Goal: Information Seeking & Learning: Learn about a topic

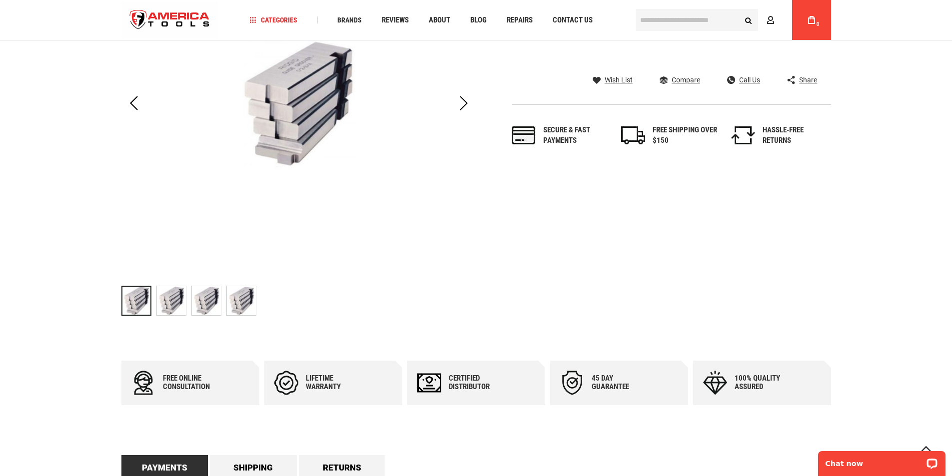
scroll to position [200, 0]
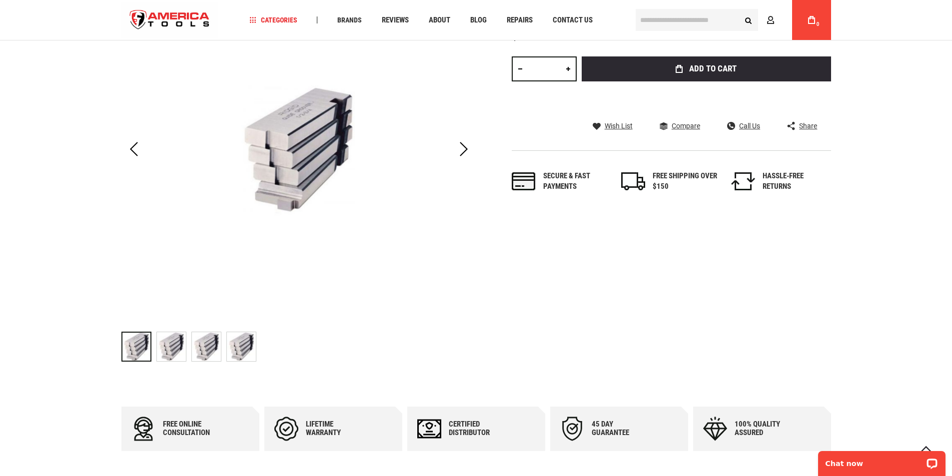
click at [246, 345] on img at bounding box center [241, 346] width 29 height 29
click at [205, 344] on img at bounding box center [206, 346] width 29 height 29
click at [166, 348] on img at bounding box center [171, 346] width 29 height 29
click at [136, 349] on img at bounding box center [136, 346] width 29 height 29
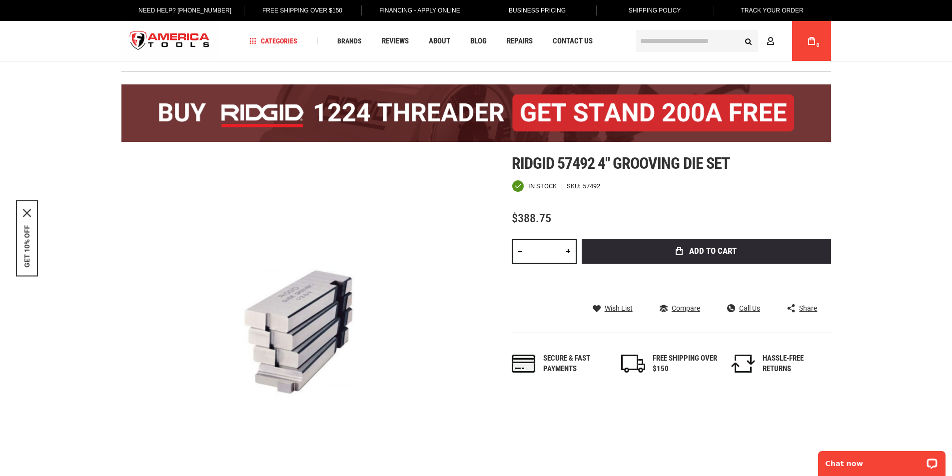
scroll to position [0, 0]
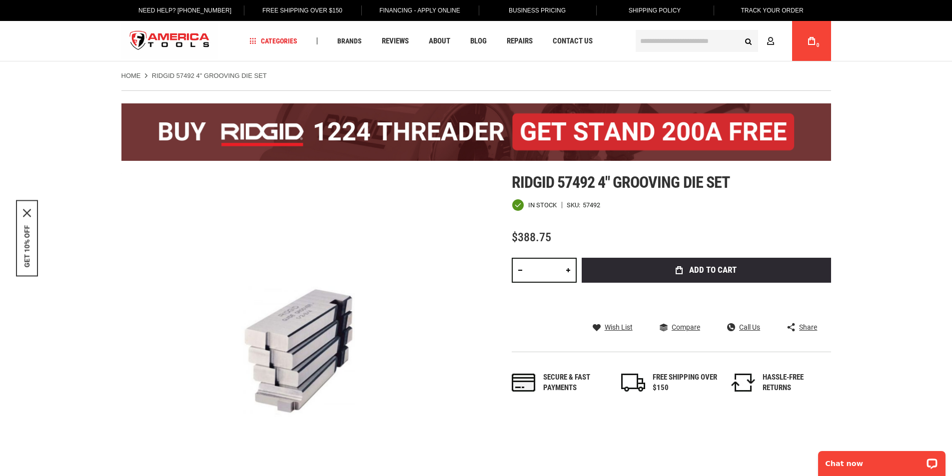
click at [194, 76] on strong "RIDGID 57492 4" GROOVING DIE SET" at bounding box center [209, 75] width 115 height 7
click at [193, 73] on strong "RIDGID 57492 4" GROOVING DIE SET" at bounding box center [209, 75] width 115 height 7
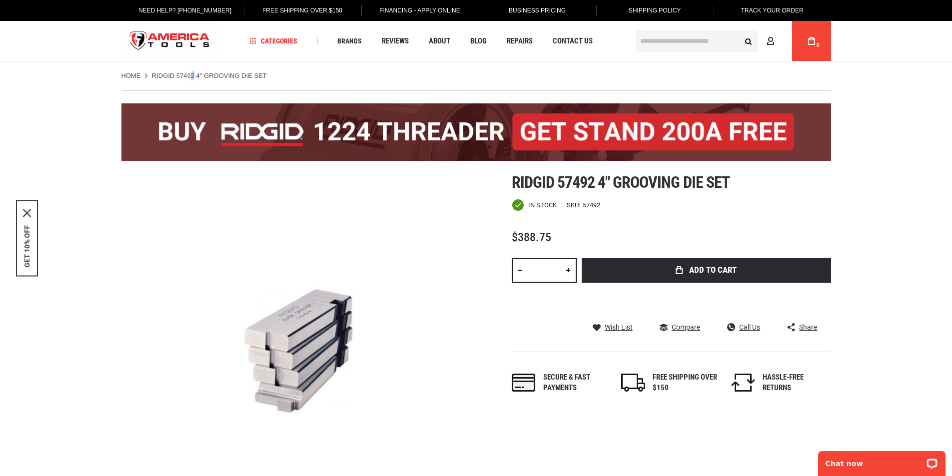
click at [191, 73] on strong "RIDGID 57492 4" GROOVING DIE SET" at bounding box center [209, 75] width 115 height 7
click at [303, 74] on ul "Home RIDGID 57492 4" GROOVING DIE SET" at bounding box center [475, 75] width 709 height 9
click at [193, 74] on strong "RIDGID 57492 4" GROOVING DIE SET" at bounding box center [209, 75] width 115 height 7
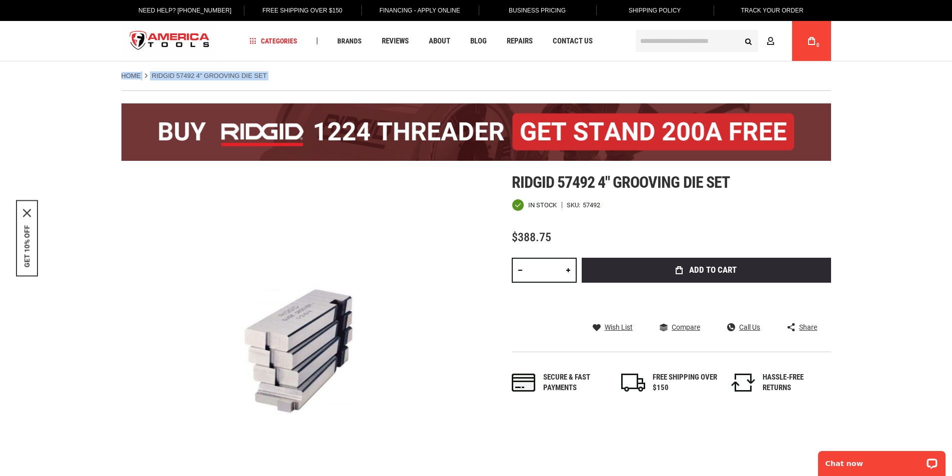
click at [193, 74] on strong "RIDGID 57492 4" GROOVING DIE SET" at bounding box center [209, 75] width 115 height 7
click at [189, 73] on strong "RIDGID 57492 4" GROOVING DIE SET" at bounding box center [209, 75] width 115 height 7
click at [323, 73] on ul "Home RIDGID 57492 4" GROOVING DIE SET" at bounding box center [475, 75] width 709 height 9
click at [656, 35] on input "text" at bounding box center [696, 41] width 122 height 22
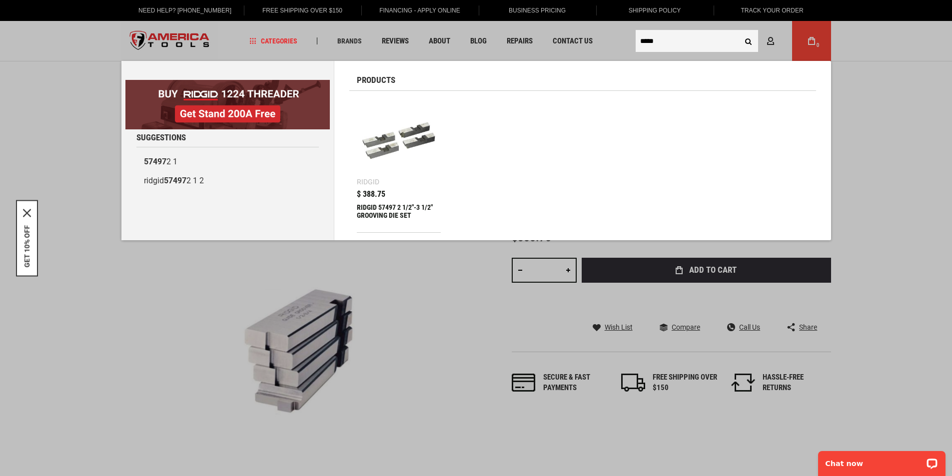
type input "*****"
click at [393, 135] on img at bounding box center [399, 140] width 74 height 74
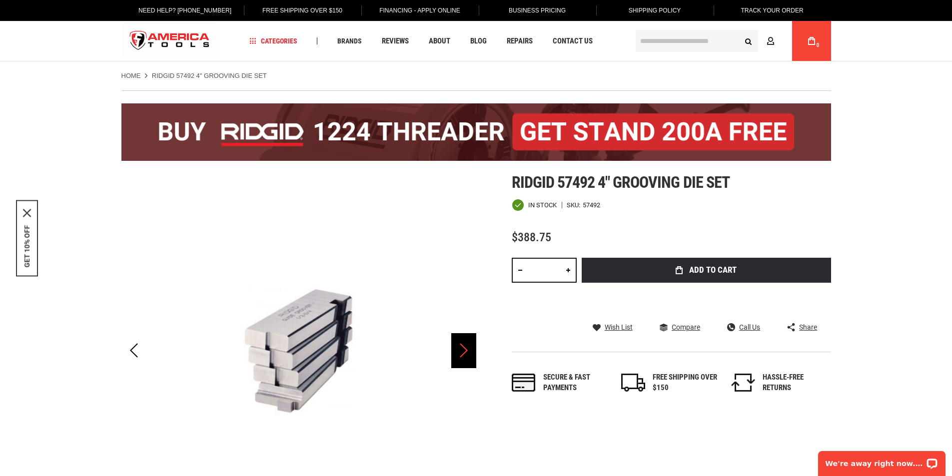
click at [461, 354] on div "Next" at bounding box center [463, 350] width 25 height 35
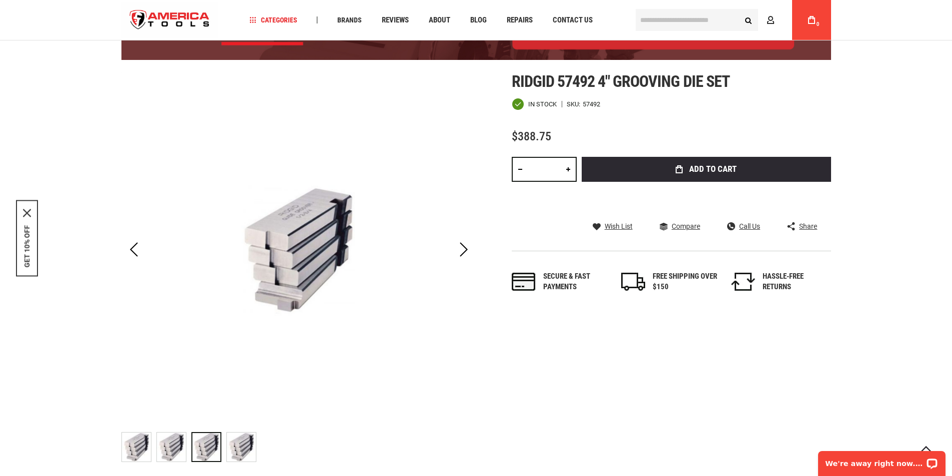
scroll to position [100, 0]
click at [601, 85] on span "Ridgid 57492 4" grooving die set" at bounding box center [621, 80] width 218 height 19
click at [583, 103] on div "57492" at bounding box center [590, 103] width 17 height 6
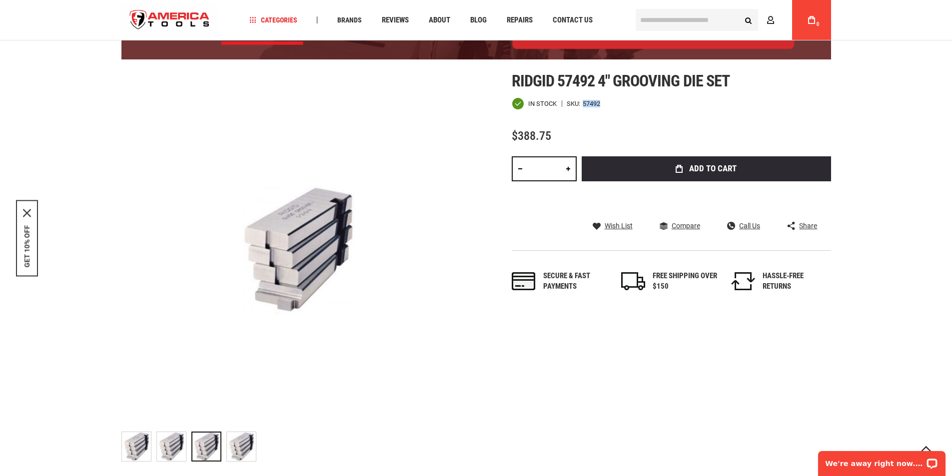
click at [583, 103] on div "57492" at bounding box center [590, 103] width 17 height 6
click at [589, 115] on div "Ridgid 57492 4" grooving die set In stock SKU 57492 $388.75 Total: $ 388.75 Qty…" at bounding box center [671, 192] width 319 height 240
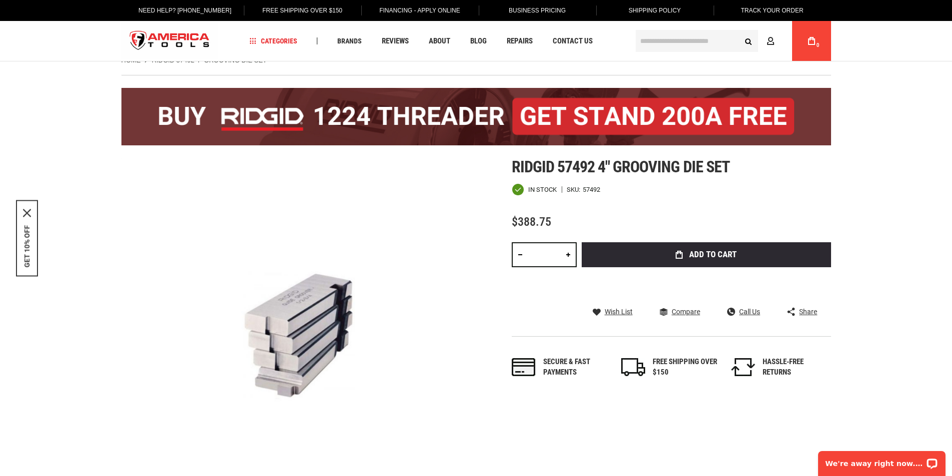
scroll to position [0, 0]
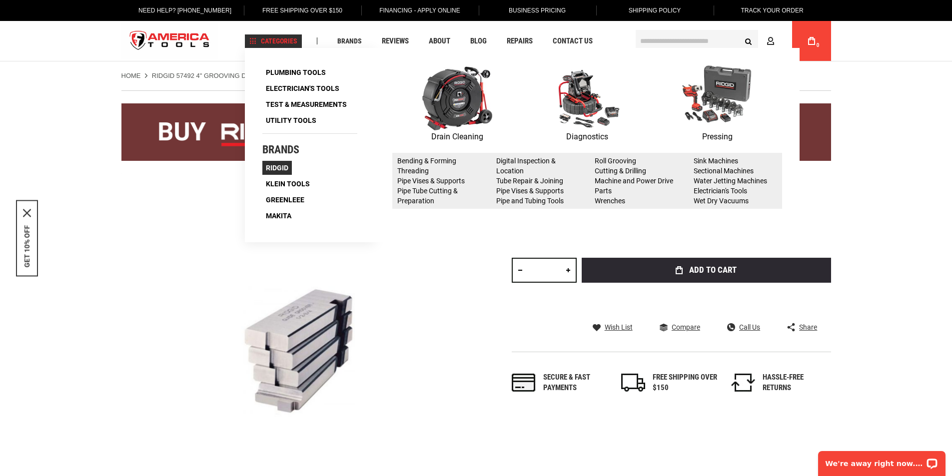
click at [274, 168] on span "Ridgid" at bounding box center [277, 167] width 22 height 7
click at [278, 167] on span "Ridgid" at bounding box center [277, 167] width 22 height 7
click at [607, 169] on link "Cutting & Drilling" at bounding box center [619, 171] width 51 height 8
click at [619, 170] on link "Cutting & Drilling" at bounding box center [619, 171] width 51 height 8
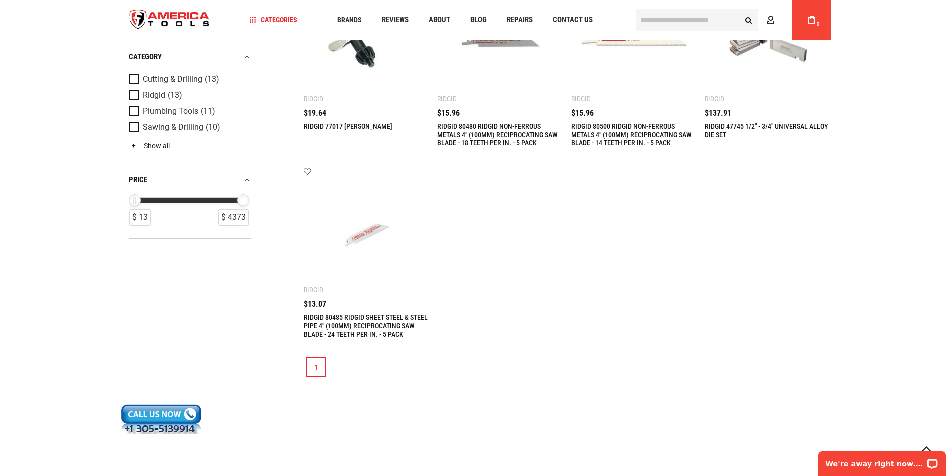
scroll to position [549, 0]
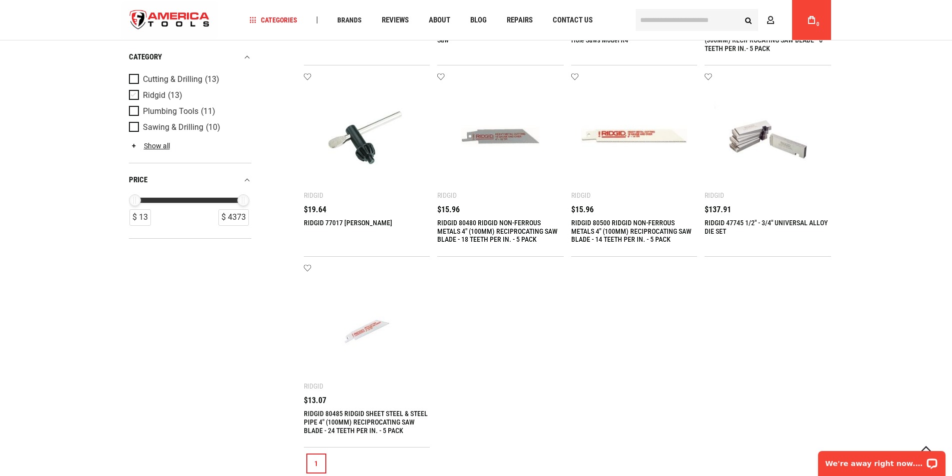
click at [171, 95] on span "(13)" at bounding box center [175, 95] width 14 height 8
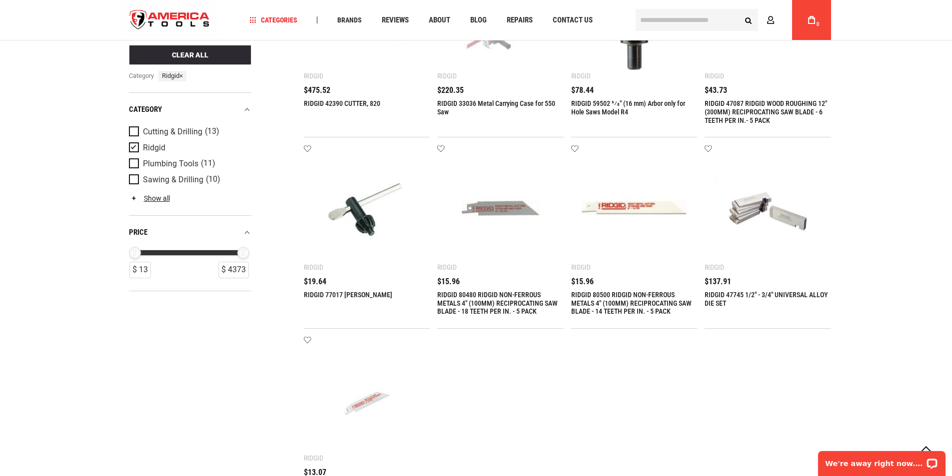
scroll to position [500, 0]
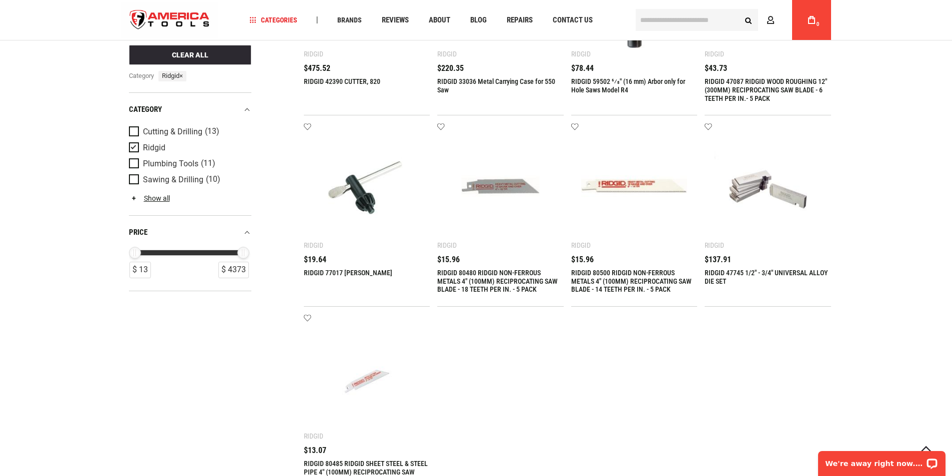
click at [760, 190] on img at bounding box center [767, 186] width 106 height 106
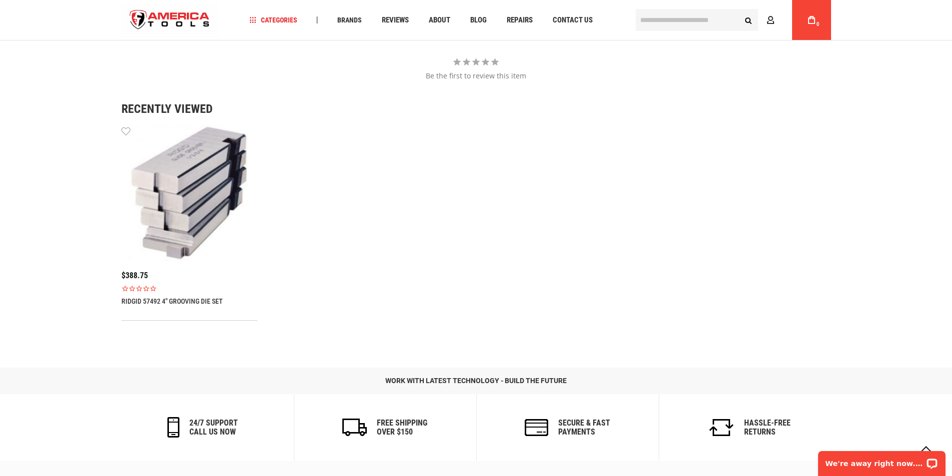
scroll to position [1149, 0]
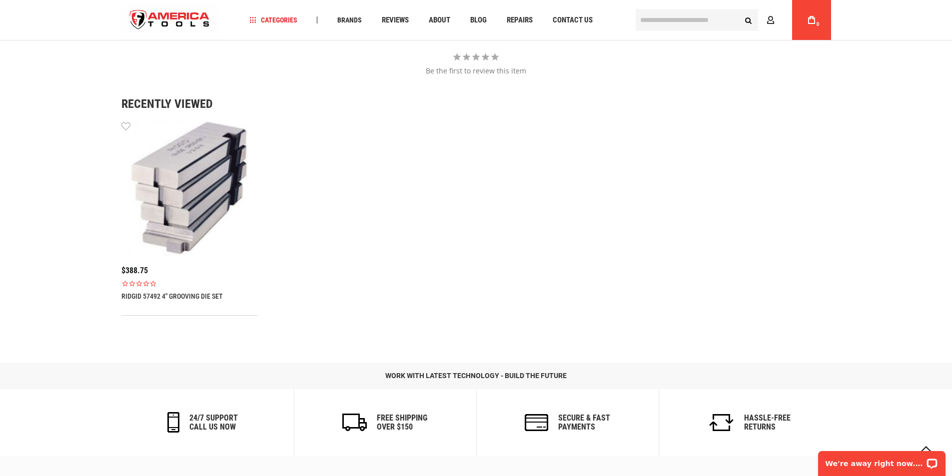
click at [196, 201] on img at bounding box center [189, 188] width 136 height 136
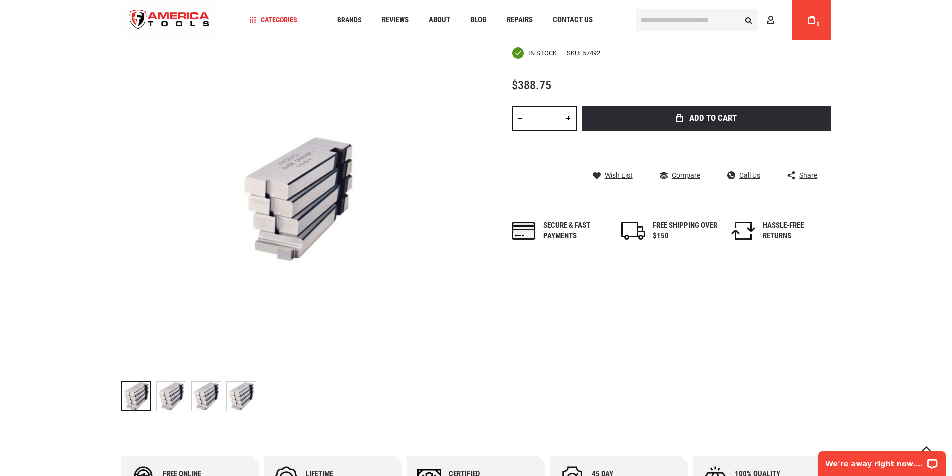
scroll to position [150, 0]
